Goal: Information Seeking & Learning: Learn about a topic

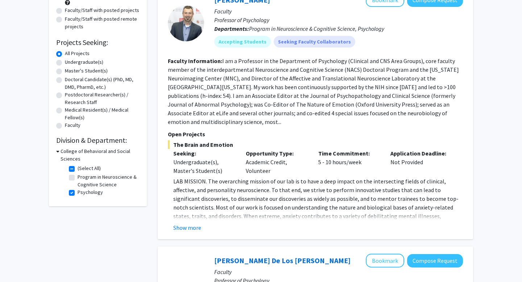
scroll to position [96, 0]
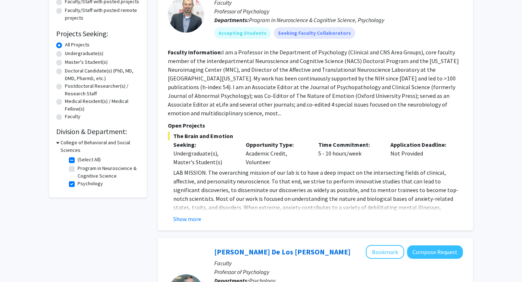
click at [183, 216] on div "[PERSON_NAME] Bookmark Compose Request Faculty Professor of Psychology Departme…" at bounding box center [315, 103] width 315 height 253
click at [187, 205] on fg-read-more "LAB MISSION. The overarching mission of our lab is to have a deep impact on the…" at bounding box center [315, 195] width 295 height 55
click at [188, 214] on button "Show more" at bounding box center [187, 218] width 28 height 9
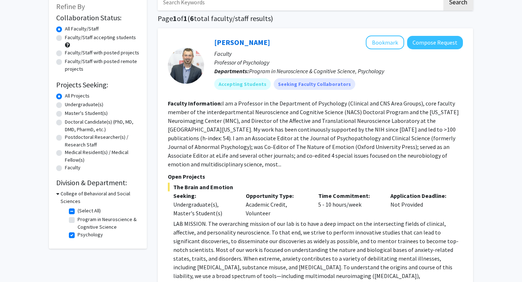
scroll to position [35, 0]
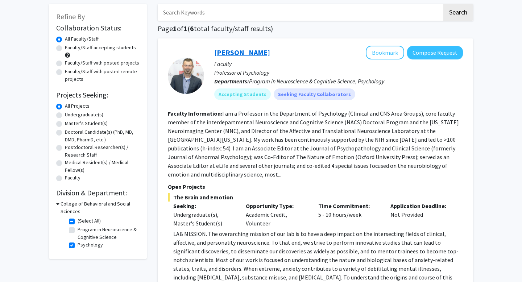
click at [260, 53] on link "[PERSON_NAME]" at bounding box center [242, 52] width 56 height 9
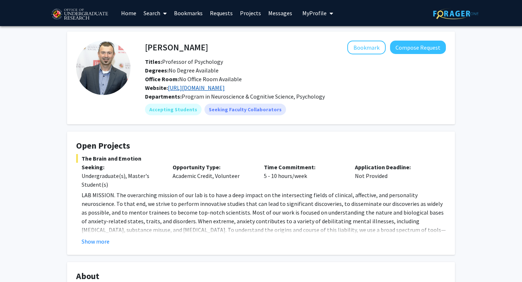
click at [201, 86] on link "[URL][DOMAIN_NAME]" at bounding box center [196, 87] width 57 height 7
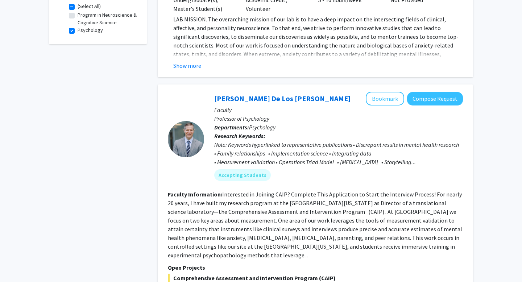
scroll to position [249, 0]
click at [260, 94] on link "[PERSON_NAME] De Los [PERSON_NAME]" at bounding box center [282, 98] width 136 height 9
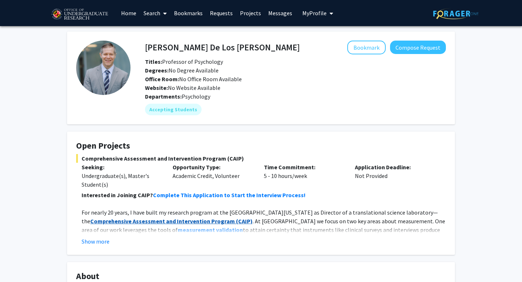
click at [163, 220] on strong "Comprehensive Assessment and Intervention Program" at bounding box center [162, 220] width 145 height 7
